Goal: Information Seeking & Learning: Stay updated

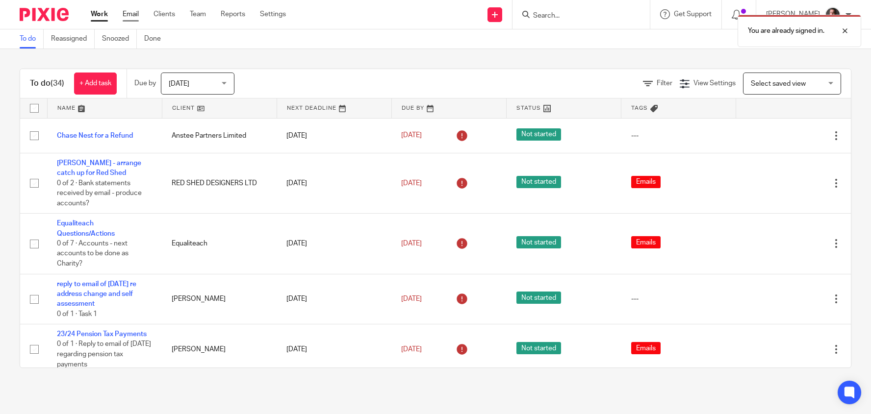
click at [124, 16] on link "Email" at bounding box center [131, 14] width 16 height 10
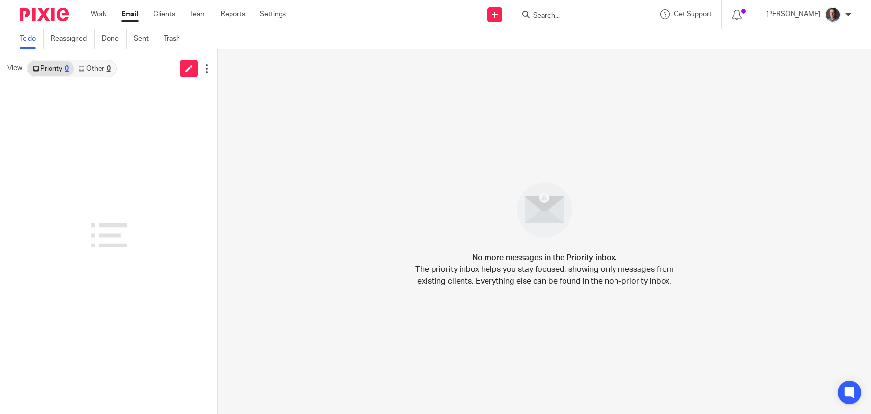
click at [104, 77] on div "Priority 0 Other 0" at bounding box center [72, 69] width 90 height 18
click at [99, 69] on link "Other 0" at bounding box center [95, 69] width 42 height 16
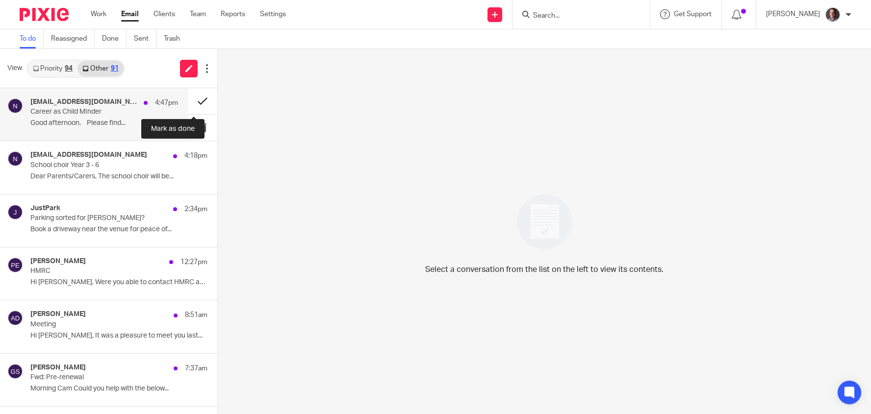
click at [193, 100] on button at bounding box center [202, 101] width 29 height 26
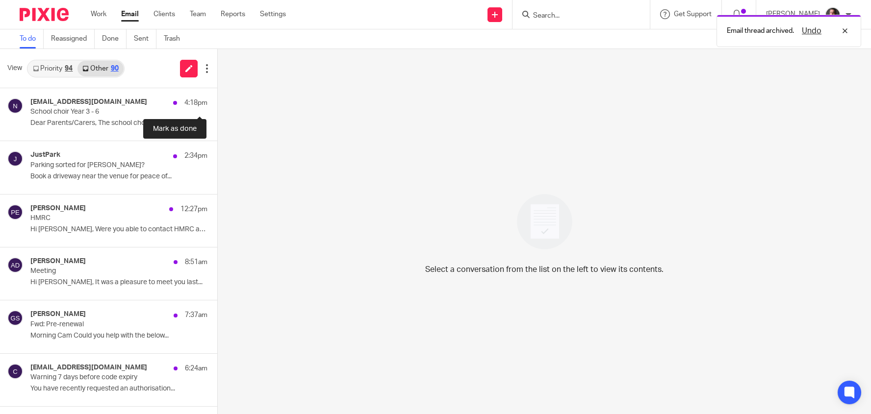
click at [217, 100] on button at bounding box center [221, 101] width 8 height 26
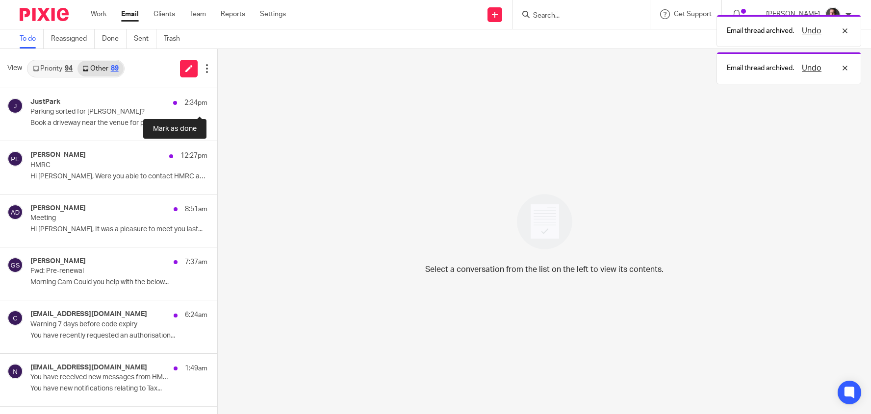
click at [217, 100] on button at bounding box center [221, 101] width 8 height 26
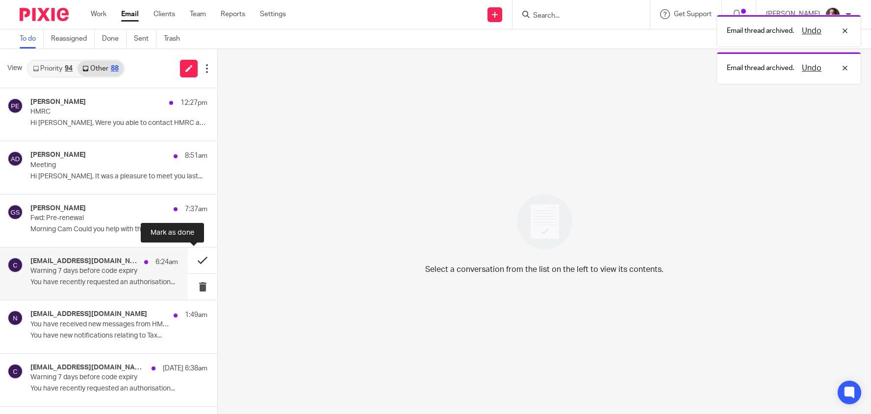
click at [191, 262] on button at bounding box center [202, 261] width 29 height 26
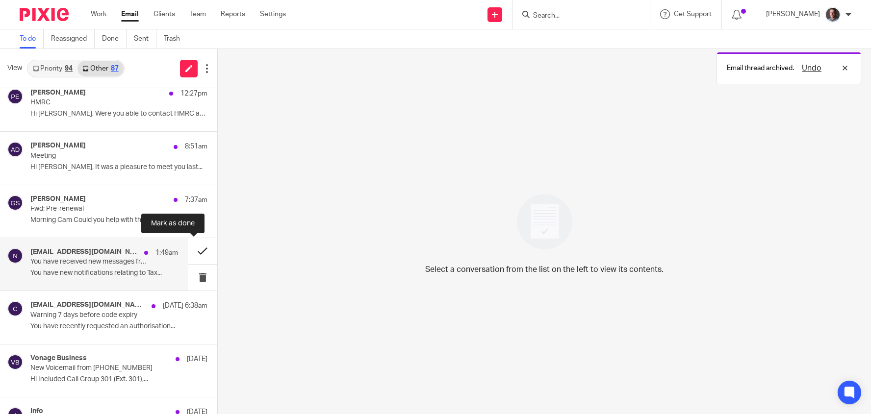
scroll to position [22, 0]
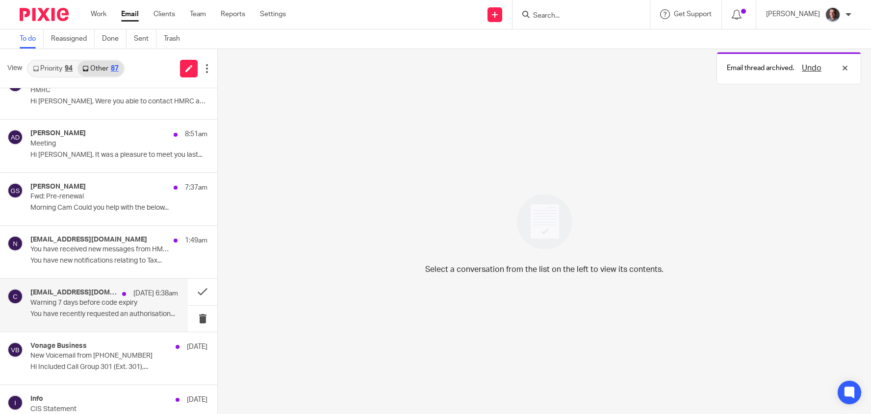
click at [102, 293] on div "caat@ir-efile.gov.uk 14 Sep 6:38am" at bounding box center [104, 294] width 148 height 10
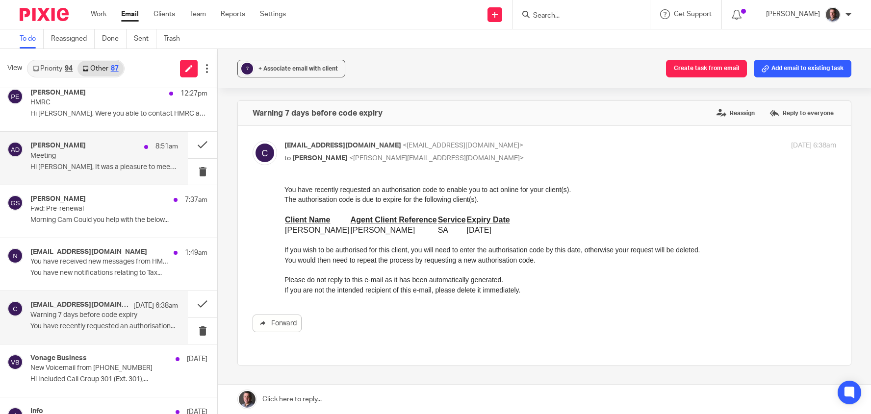
scroll to position [0, 0]
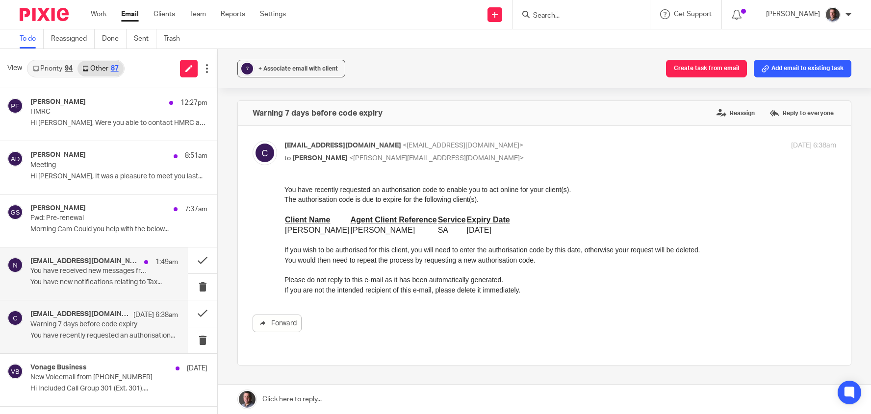
click at [109, 267] on p "You have received new messages from HMRC" at bounding box center [89, 271] width 118 height 8
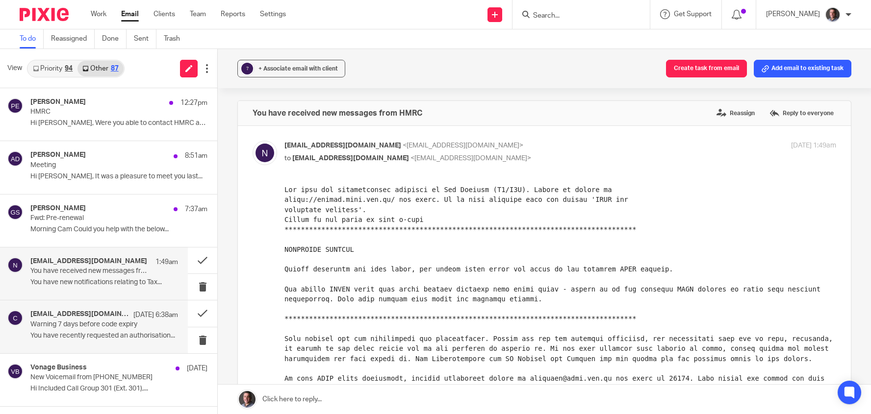
click at [99, 323] on p "Warning 7 days before code expiry" at bounding box center [89, 325] width 118 height 8
click at [100, 323] on p "Warning 7 days before code expiry" at bounding box center [89, 325] width 118 height 8
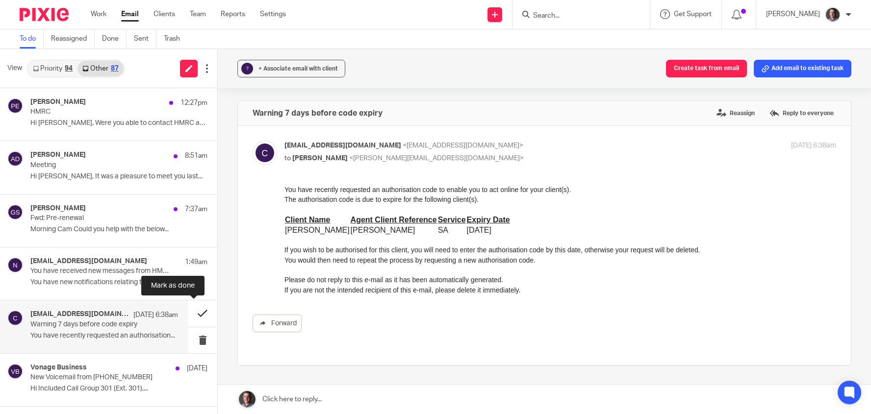
click at [191, 312] on button at bounding box center [202, 314] width 29 height 26
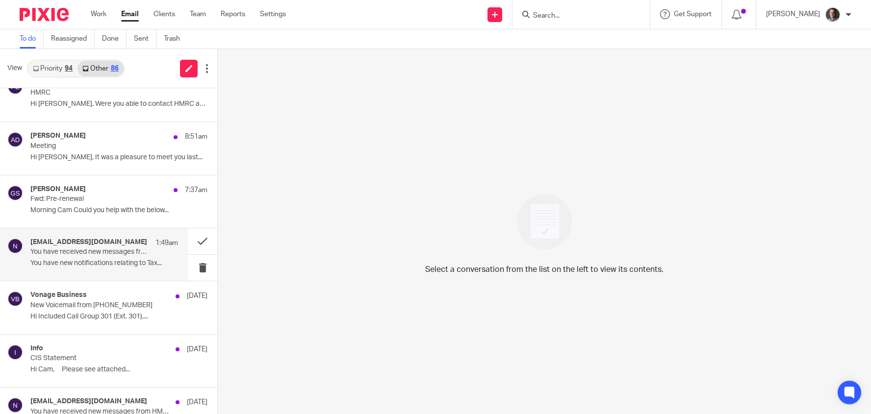
scroll to position [25, 0]
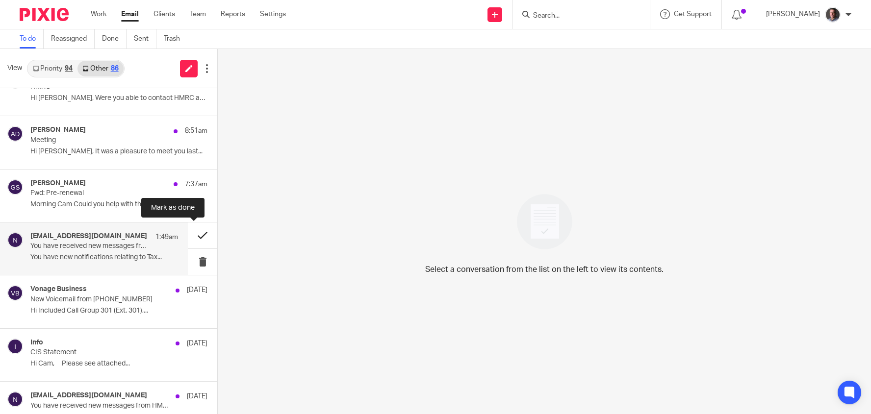
click at [193, 232] on button at bounding box center [202, 236] width 29 height 26
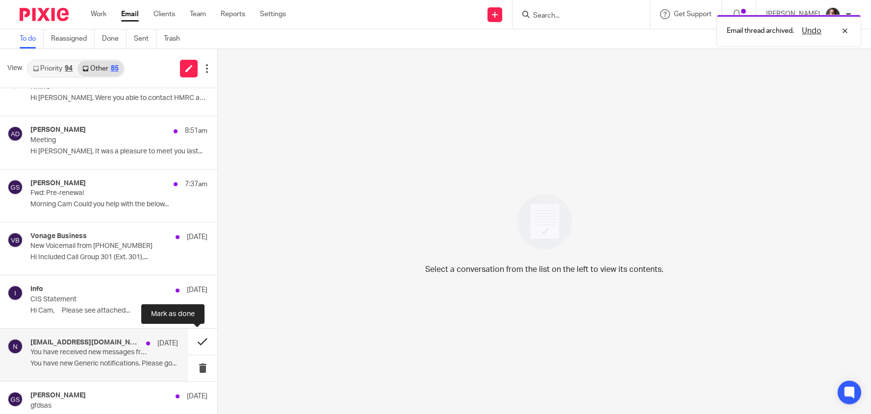
click at [190, 339] on button at bounding box center [202, 342] width 29 height 26
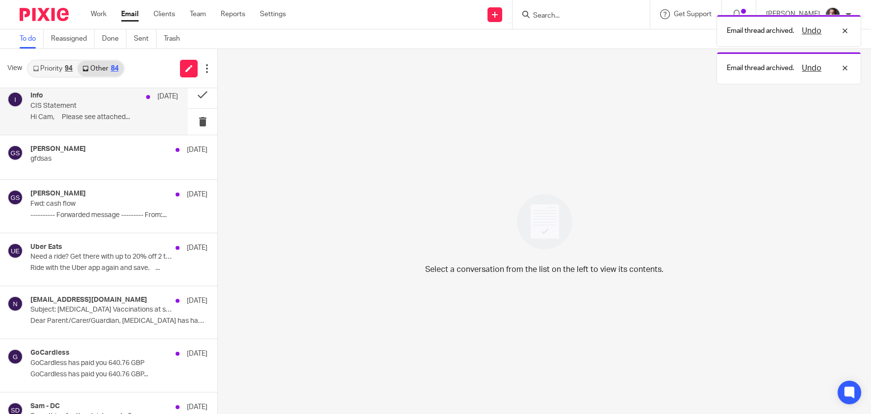
scroll to position [219, 0]
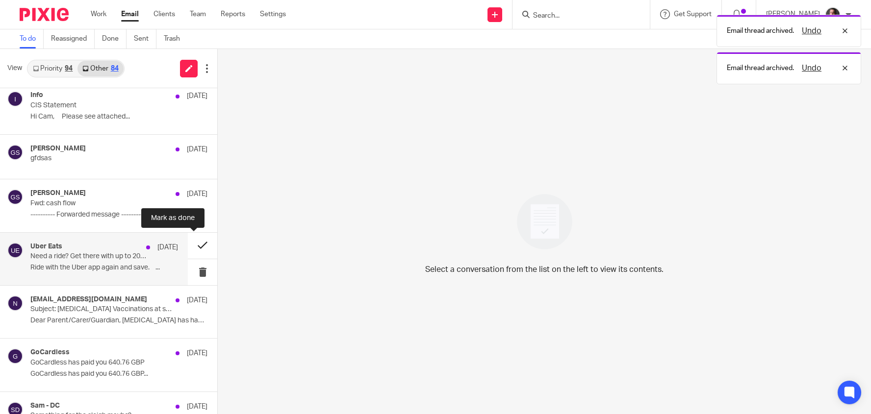
click at [192, 245] on button at bounding box center [202, 246] width 29 height 26
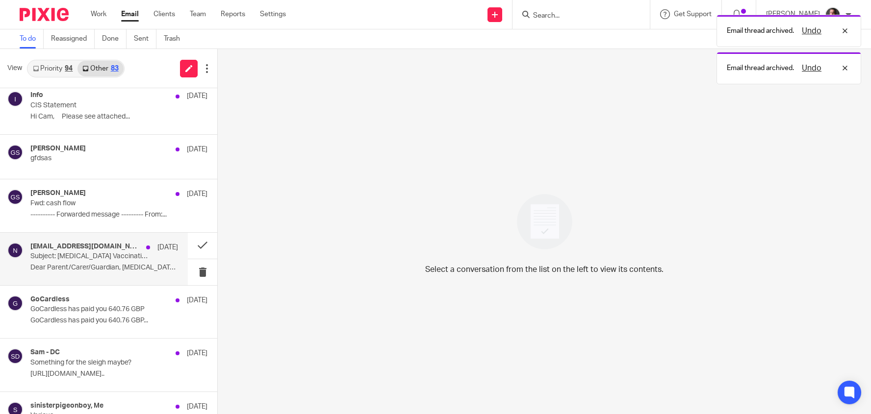
click at [106, 261] on div "noreply@brampton.cambs.sch.uk 10 Sep Subject: Flu Vaccinations at school – Cons…" at bounding box center [104, 259] width 148 height 33
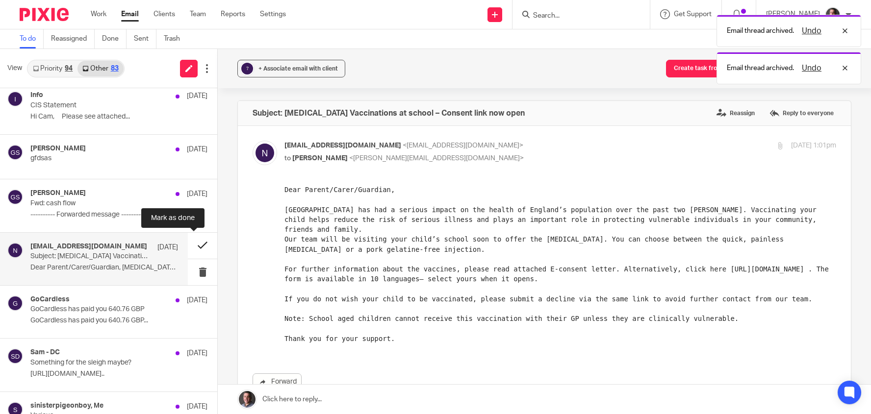
scroll to position [0, 0]
click at [192, 244] on button at bounding box center [202, 246] width 29 height 26
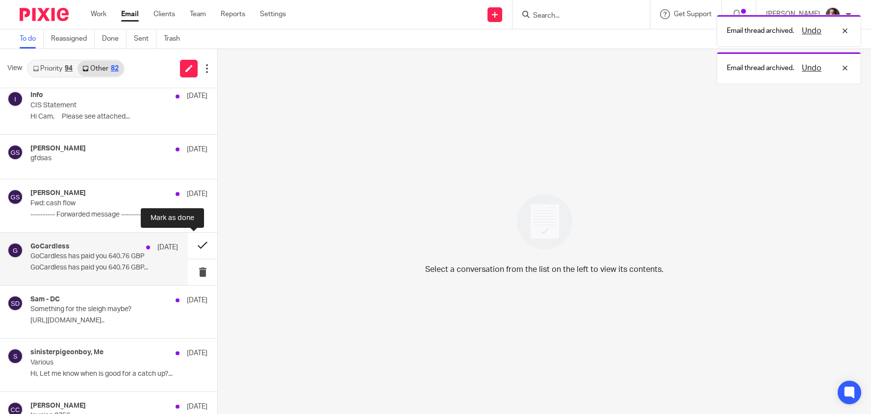
click at [192, 244] on button at bounding box center [202, 246] width 29 height 26
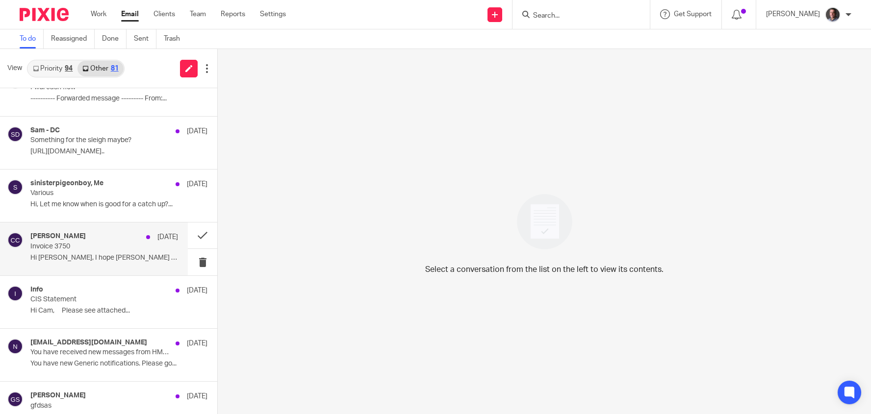
scroll to position [390, 0]
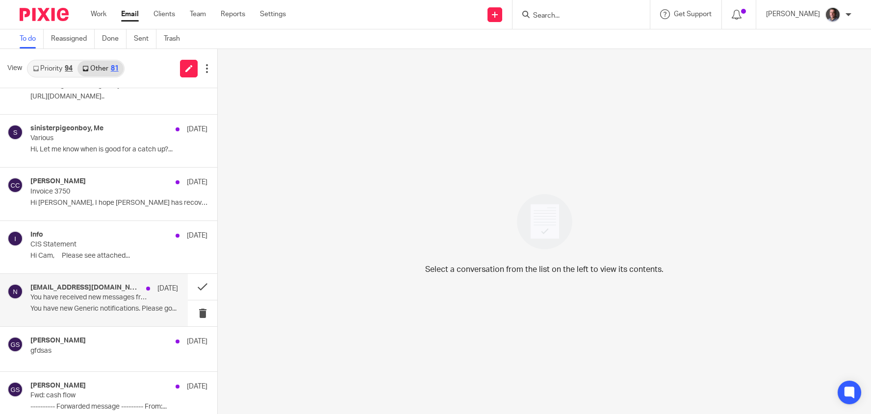
click at [91, 303] on div "noreply@notifications.hmrc.gov.uk 12 Sep You have received new messages from HM…" at bounding box center [104, 300] width 148 height 33
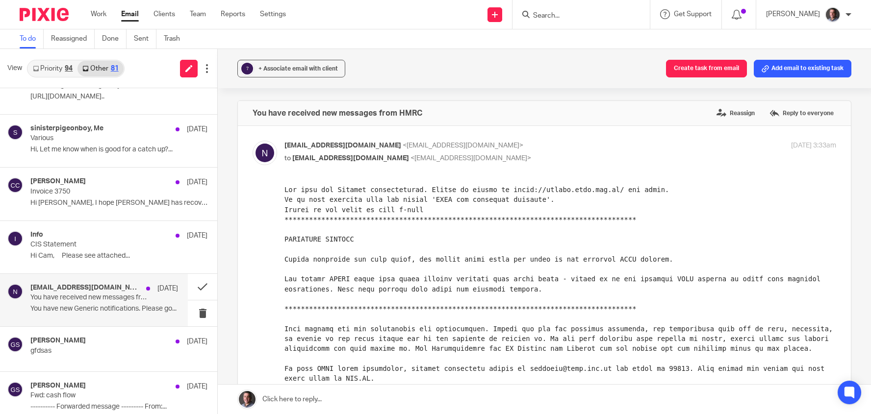
scroll to position [0, 0]
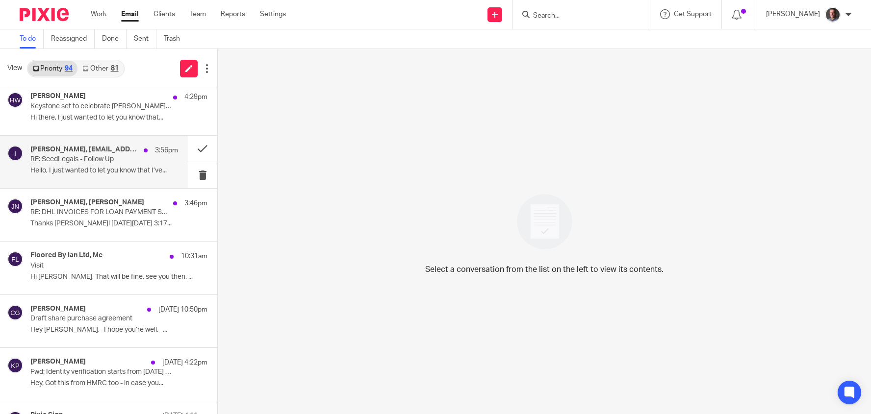
scroll to position [79, 0]
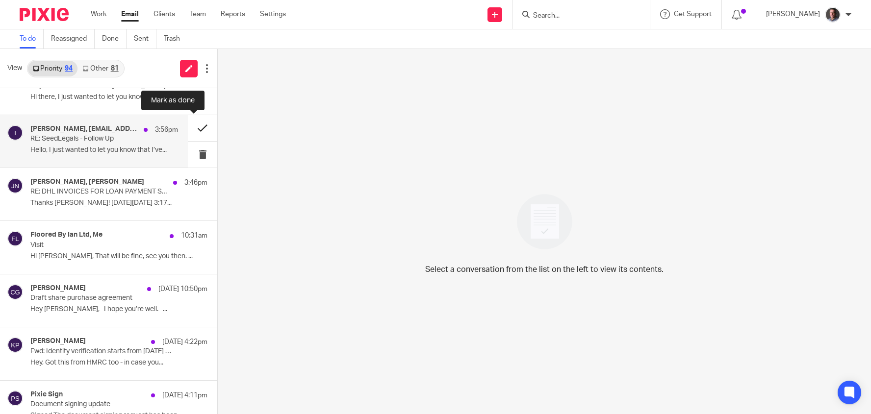
click at [192, 129] on button at bounding box center [202, 128] width 29 height 26
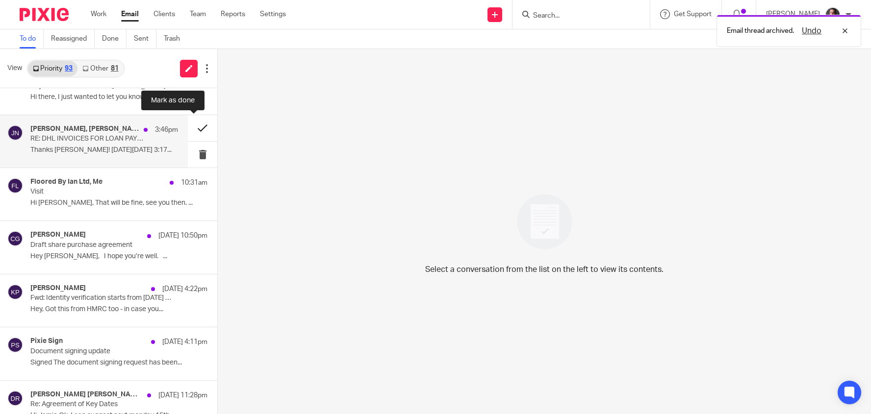
click at [192, 126] on button at bounding box center [202, 128] width 29 height 26
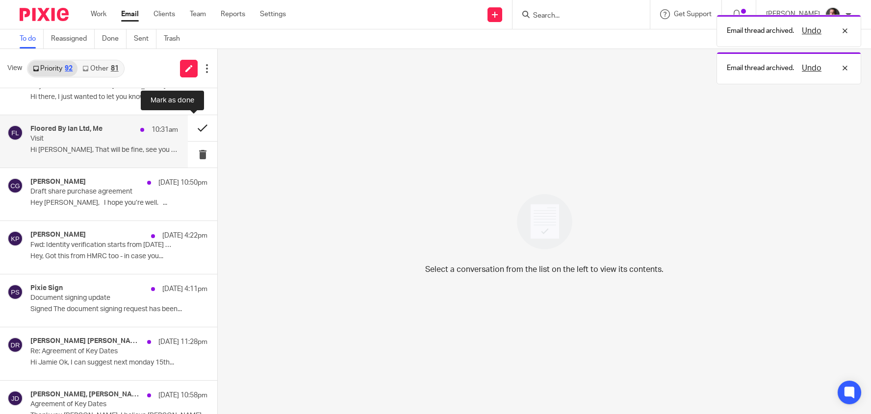
click at [194, 129] on button at bounding box center [202, 128] width 29 height 26
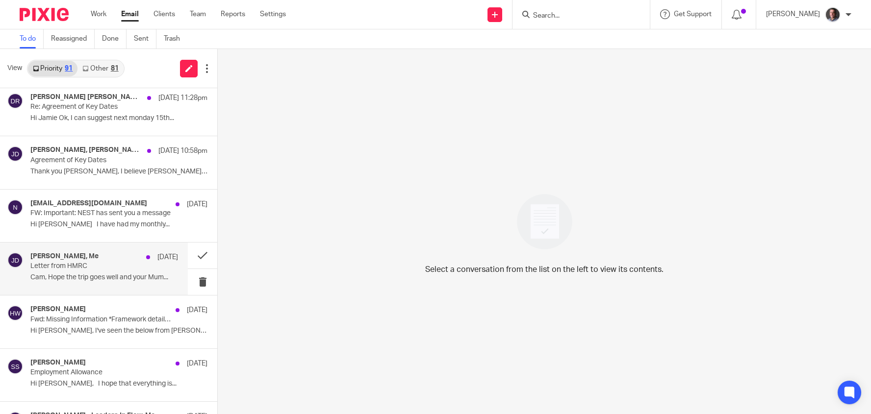
scroll to position [378, 0]
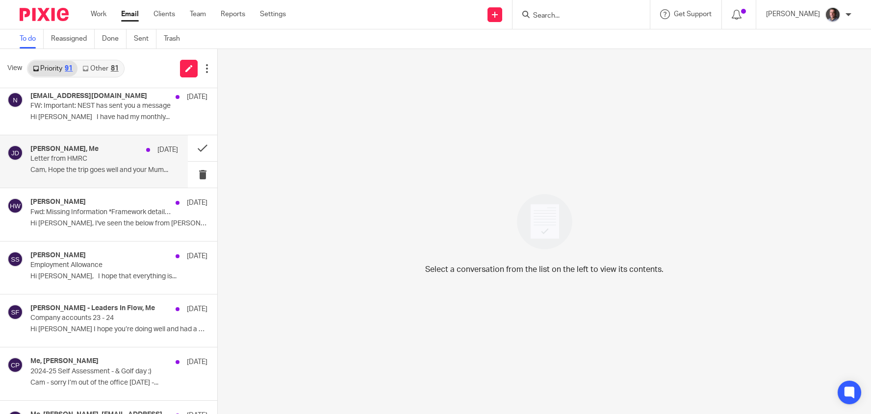
click at [84, 158] on p "Letter from HMRC" at bounding box center [89, 159] width 118 height 8
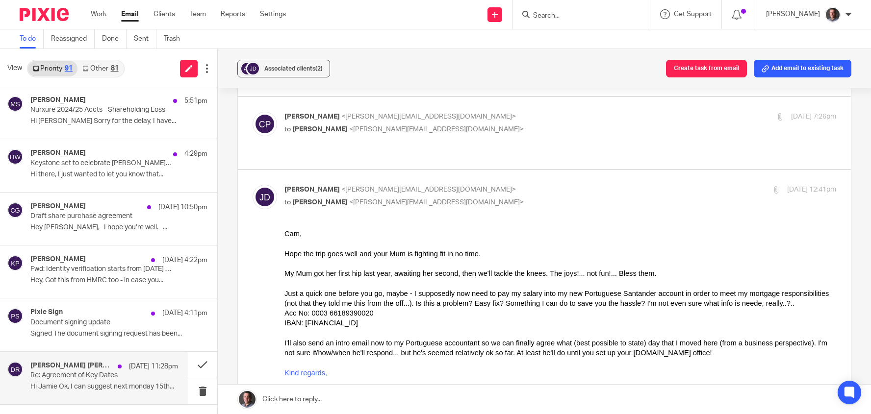
scroll to position [0, 0]
click at [70, 357] on div "Dias Rebelo 12 Sep 11:28pm Re: Agreement of Key Dates ﻿Hi Jamie Ok, I can sugge…" at bounding box center [94, 380] width 188 height 52
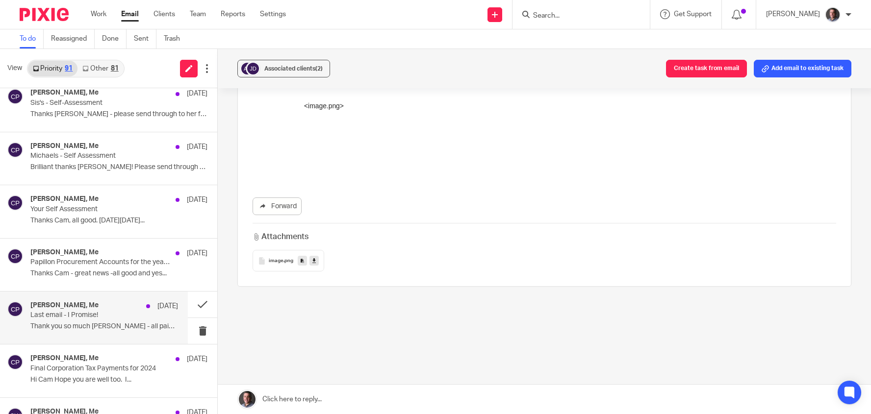
scroll to position [1647, 0]
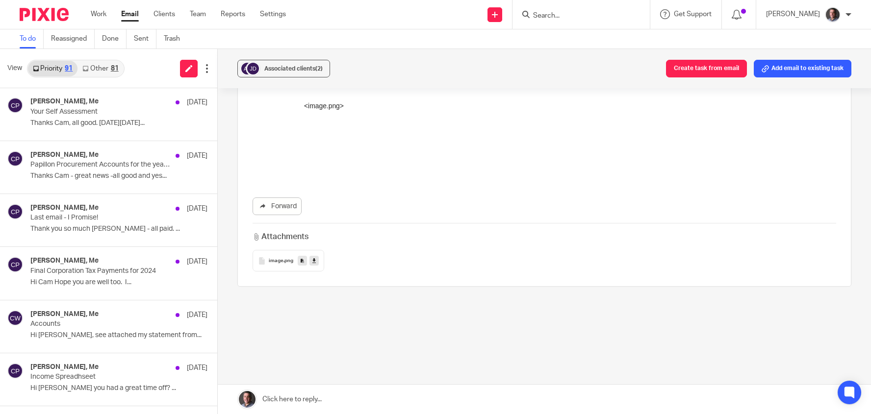
click at [112, 66] on div "81" at bounding box center [115, 68] width 8 height 7
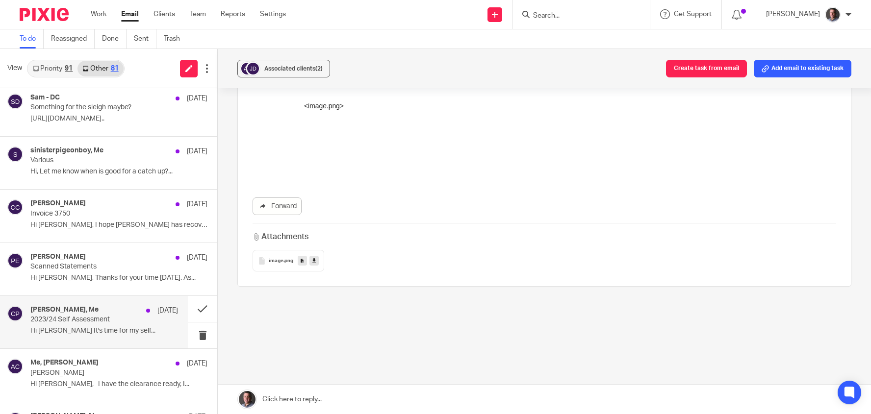
scroll to position [459, 0]
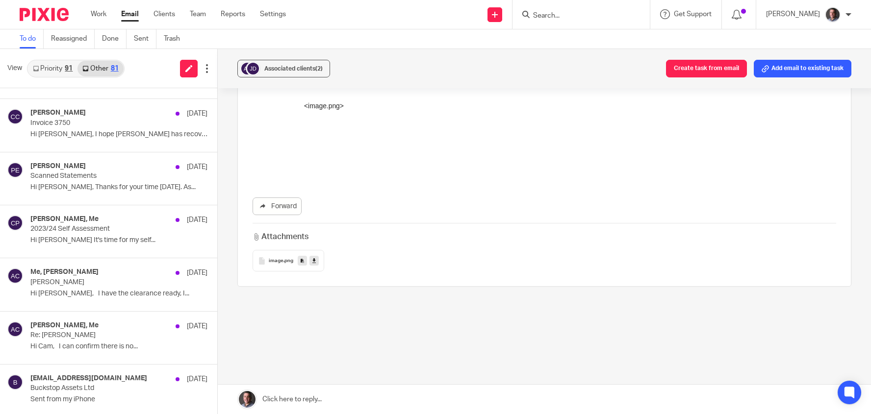
click at [111, 67] on div "81" at bounding box center [115, 68] width 8 height 7
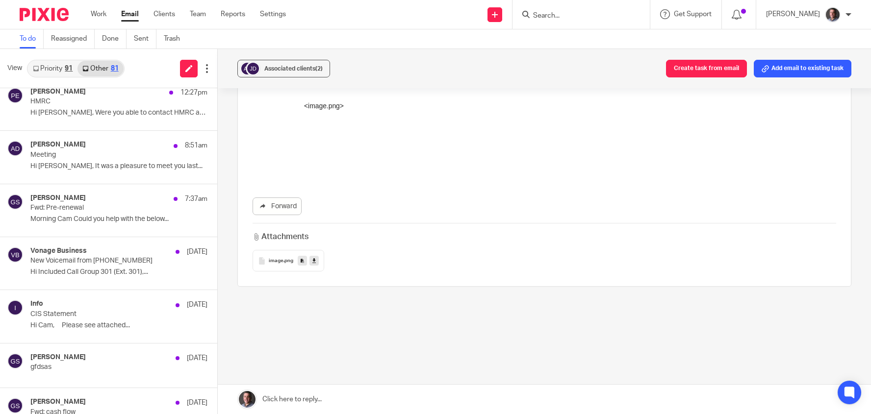
scroll to position [0, 0]
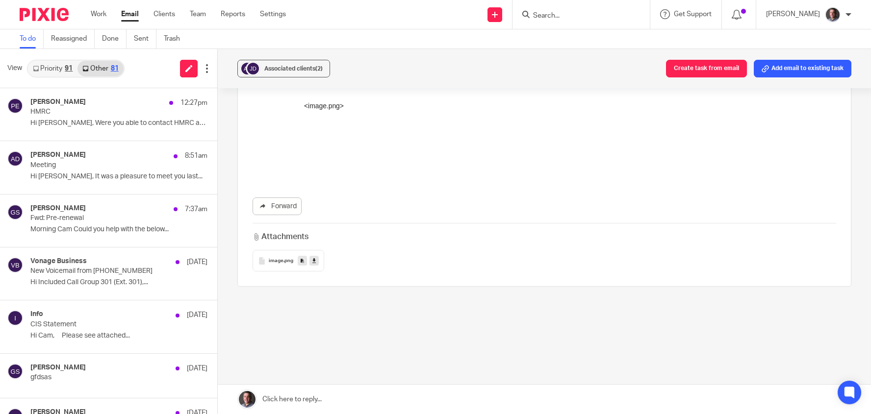
click at [46, 65] on link "Priority 91" at bounding box center [53, 69] width 50 height 16
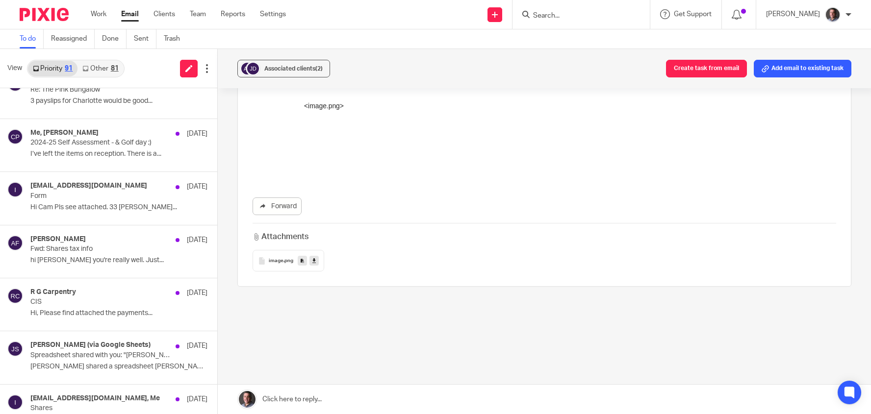
scroll to position [718, 0]
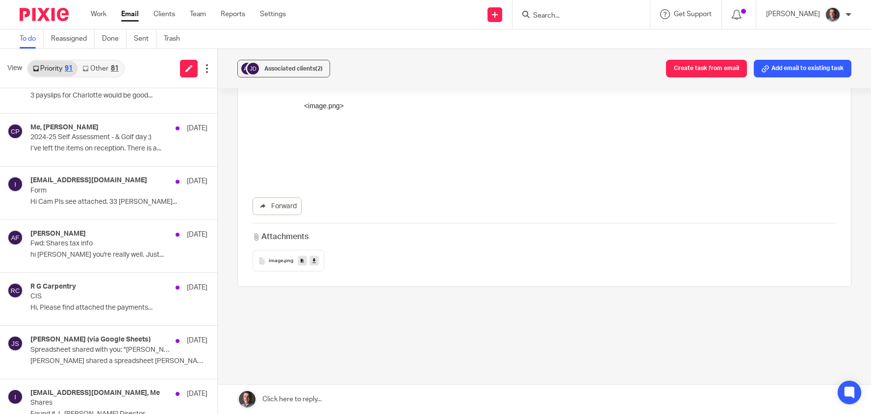
click at [104, 64] on link "Other 81" at bounding box center [100, 69] width 46 height 16
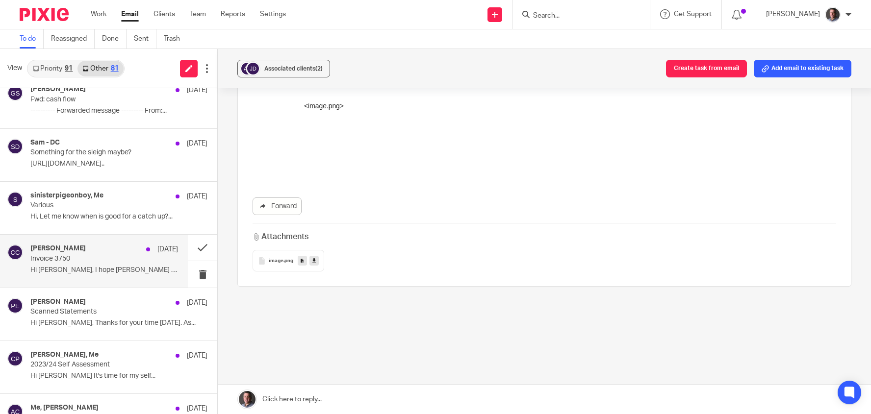
scroll to position [347, 0]
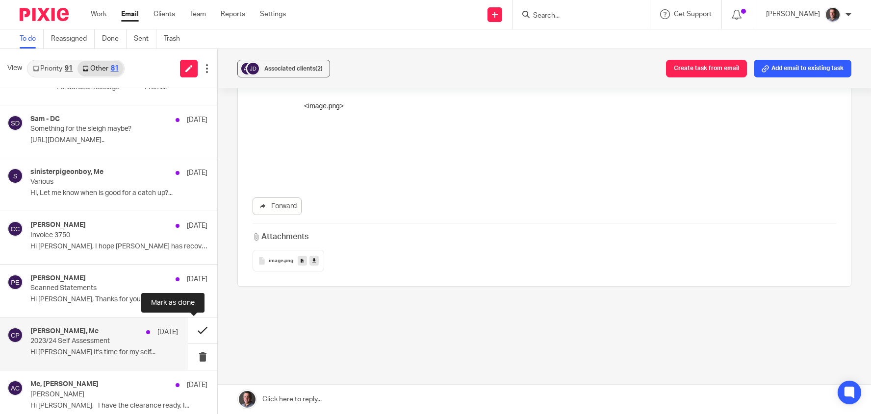
click at [194, 329] on button at bounding box center [202, 331] width 29 height 26
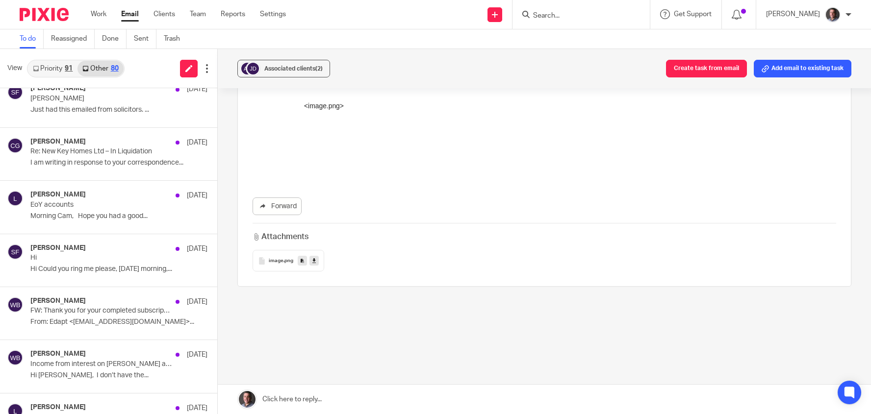
scroll to position [0, 0]
